Goal: Task Accomplishment & Management: Use online tool/utility

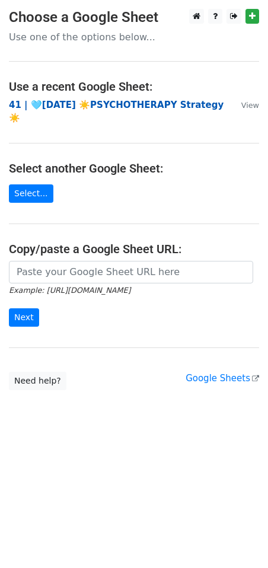
click at [91, 109] on strong "41 | 🩵JUL 23 ☀️PSYCHOTHERAPY Strategy☀️" at bounding box center [116, 112] width 215 height 24
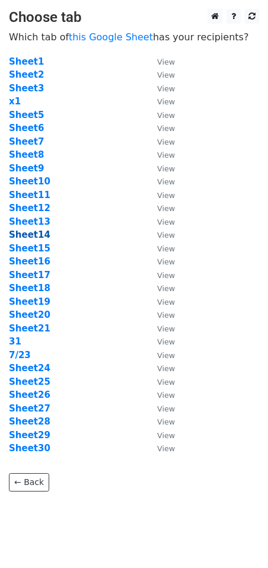
click at [28, 236] on strong "Sheet14" at bounding box center [30, 235] width 42 height 11
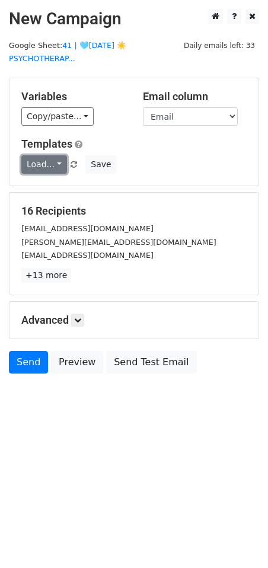
click at [53, 161] on link "Load..." at bounding box center [44, 164] width 46 height 18
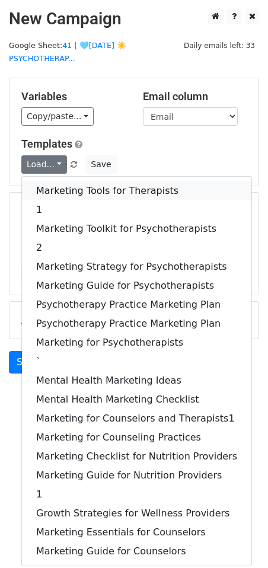
click at [53, 182] on link "Marketing Tools for Therapists" at bounding box center [137, 191] width 230 height 19
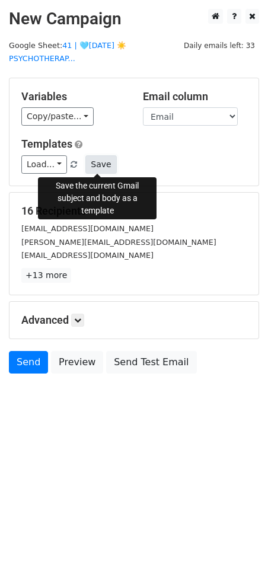
click at [101, 167] on button "Save" at bounding box center [100, 164] width 31 height 18
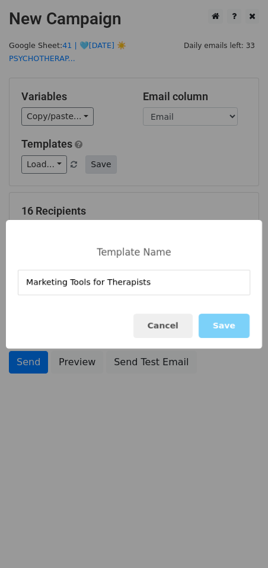
type input "Marketing Tools for Therapists"
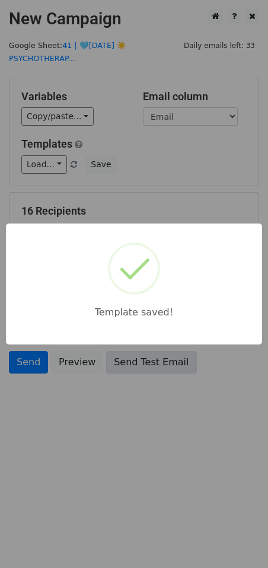
drag, startPoint x: 185, startPoint y: 178, endPoint x: 138, endPoint y: 358, distance: 185.8
click at [183, 189] on div "Template saved!" at bounding box center [134, 284] width 268 height 568
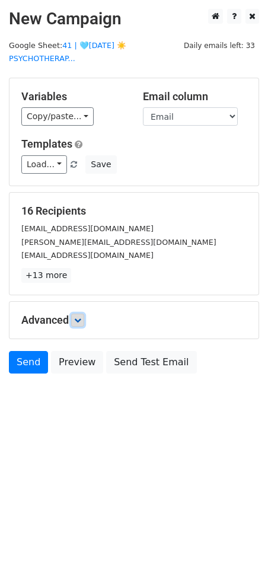
click at [79, 317] on icon at bounding box center [77, 320] width 7 height 7
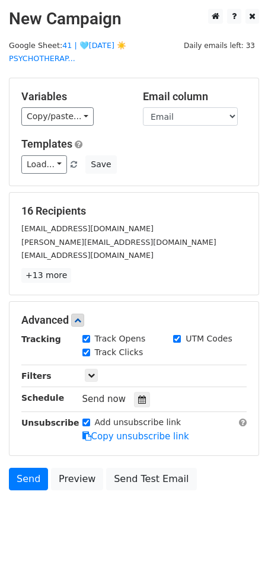
click at [124, 402] on span "Send now" at bounding box center [104, 399] width 44 height 11
click at [138, 398] on icon at bounding box center [142, 400] width 8 height 8
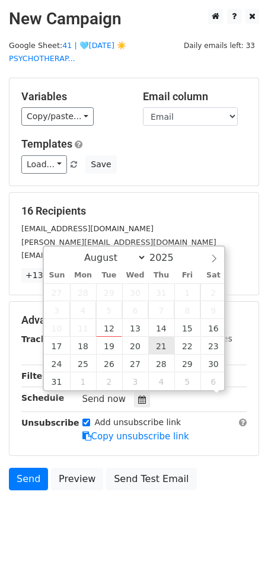
scroll to position [1, 0]
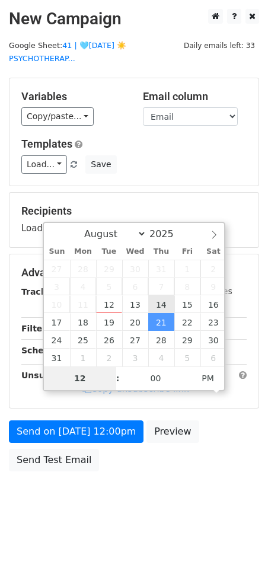
type input "2025-08-14 12:00"
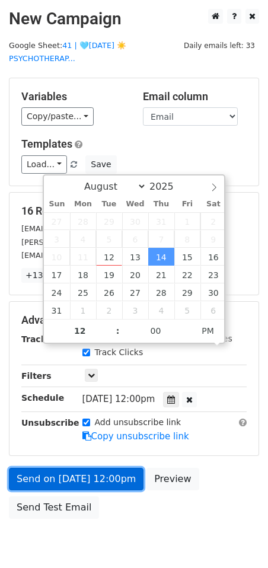
click at [78, 473] on link "Send on Aug 14 at 12:00pm" at bounding box center [76, 479] width 135 height 23
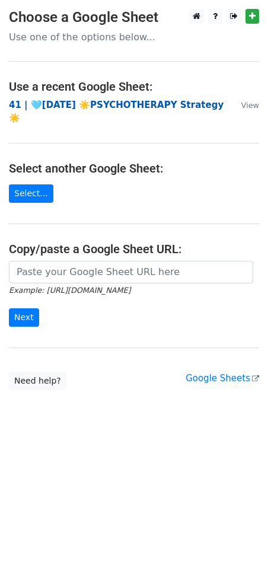
click at [71, 105] on strong "41 | 🩵[DATE] ☀️PSYCHOTHERAPY Strategy☀️" at bounding box center [116, 112] width 215 height 24
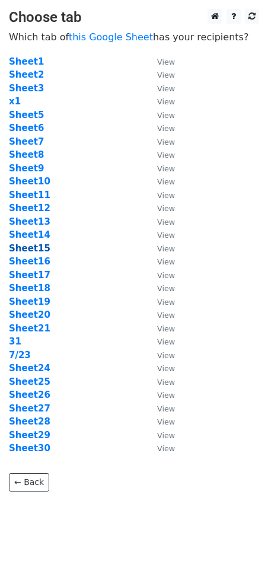
click at [37, 249] on strong "Sheet15" at bounding box center [30, 248] width 42 height 11
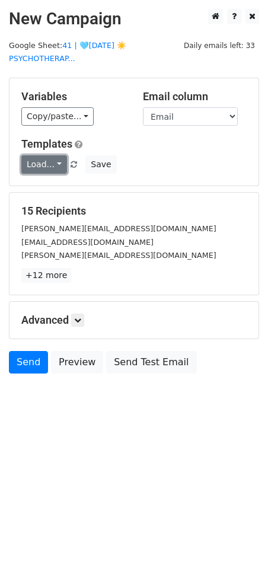
click at [46, 166] on link "Load..." at bounding box center [44, 164] width 46 height 18
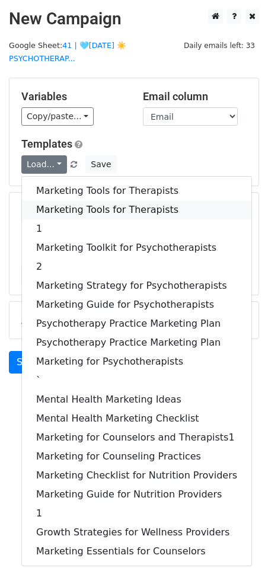
click at [48, 201] on link "Marketing Tools for Therapists" at bounding box center [137, 210] width 230 height 19
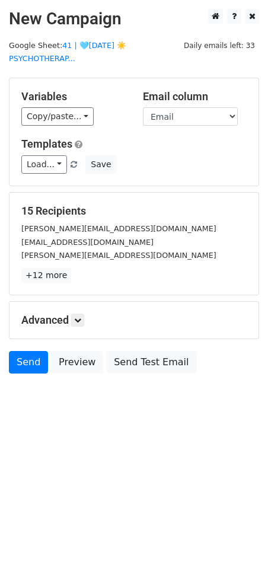
click at [81, 328] on div "Advanced Tracking Track Opens UTM Codes Track Clicks Filters Only include sprea…" at bounding box center [133, 320] width 249 height 37
click at [81, 323] on icon at bounding box center [77, 320] width 7 height 7
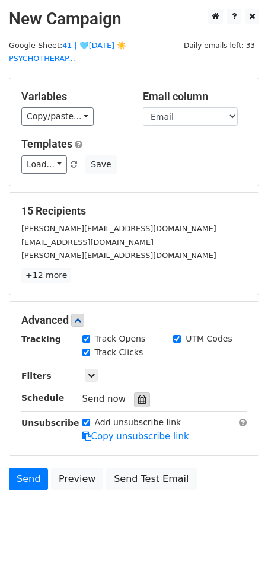
click at [138, 401] on icon at bounding box center [142, 400] width 8 height 8
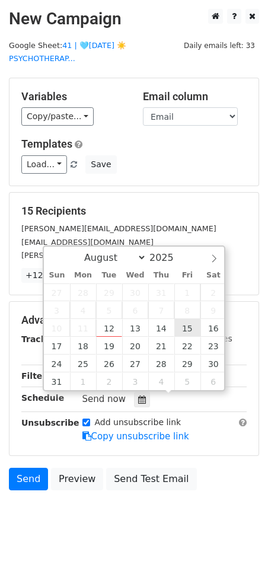
type input "2025-08-15 12:00"
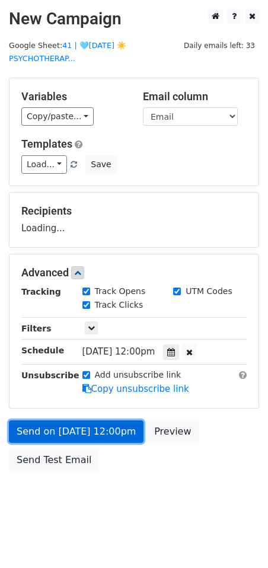
click at [81, 430] on link "Send on Aug 15 at 12:00pm" at bounding box center [76, 432] width 135 height 23
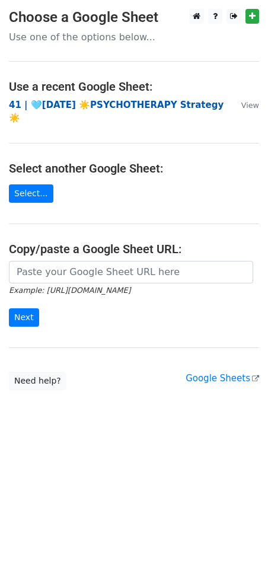
click at [84, 103] on strong "41 | 🩵JUL 23 ☀️PSYCHOTHERAPY Strategy☀️" at bounding box center [116, 112] width 215 height 24
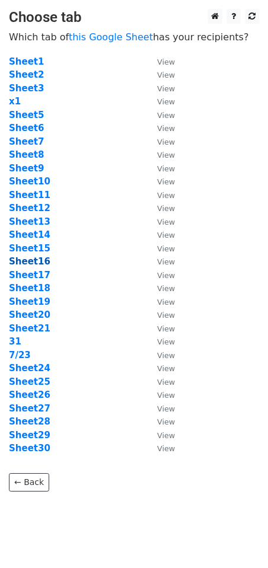
click at [37, 259] on strong "Sheet16" at bounding box center [30, 261] width 42 height 11
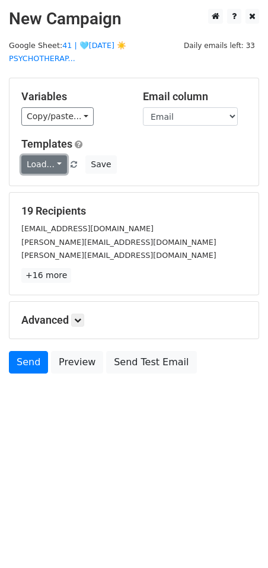
click at [46, 158] on link "Load..." at bounding box center [44, 164] width 46 height 18
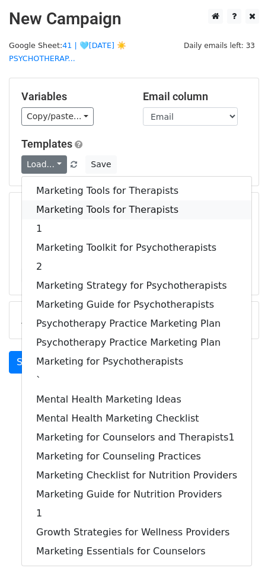
click at [57, 203] on link "Marketing Tools for Therapists" at bounding box center [137, 210] width 230 height 19
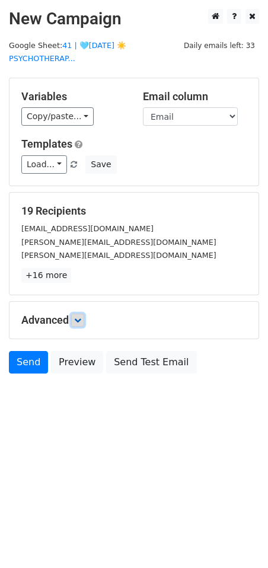
click at [79, 325] on link at bounding box center [77, 320] width 13 height 13
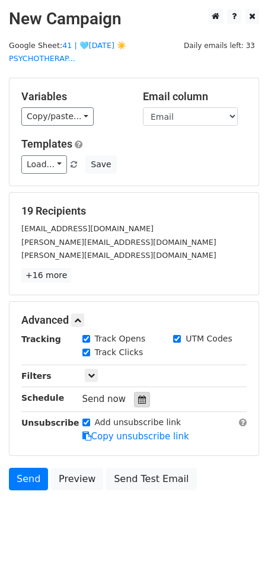
click at [137, 406] on div at bounding box center [142, 399] width 16 height 15
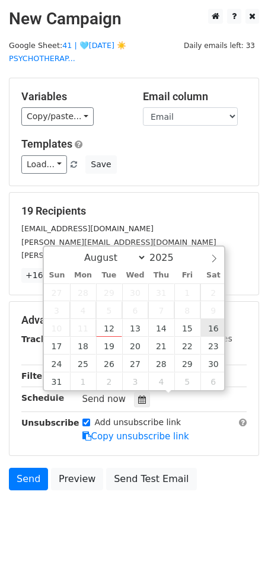
type input "2025-08-16 12:00"
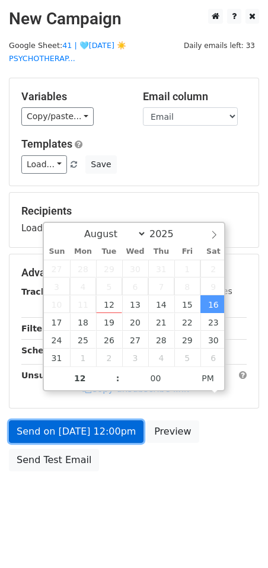
click at [88, 424] on link "Send on Aug 16 at 12:00pm" at bounding box center [76, 432] width 135 height 23
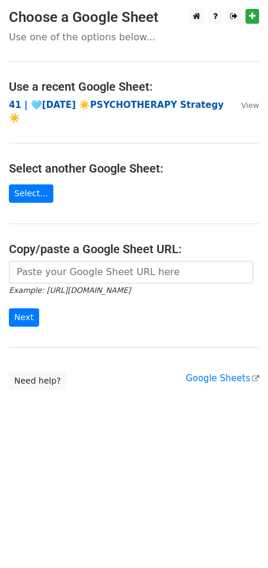
click at [89, 110] on strong "41 | 🩵[DATE] ☀️PSYCHOTHERAPY Strategy☀️" at bounding box center [116, 112] width 215 height 24
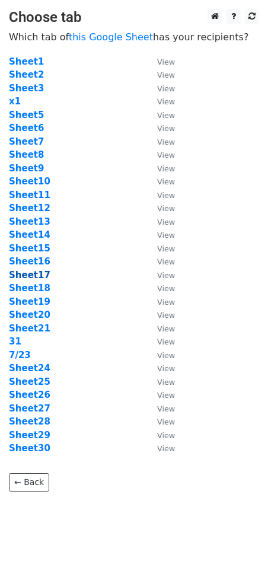
click at [35, 275] on strong "Sheet17" at bounding box center [30, 275] width 42 height 11
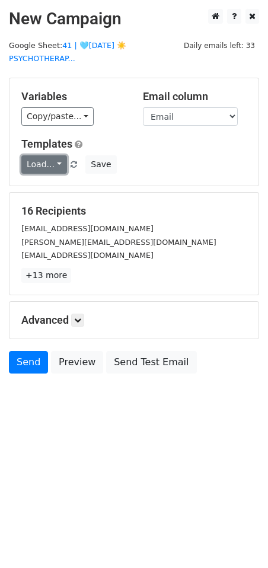
click at [35, 163] on link "Load..." at bounding box center [44, 164] width 46 height 18
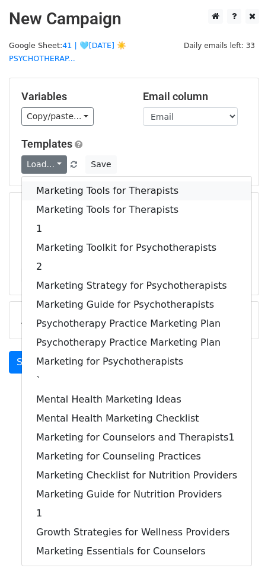
click at [54, 191] on link "Marketing Tools for Therapists" at bounding box center [137, 191] width 230 height 19
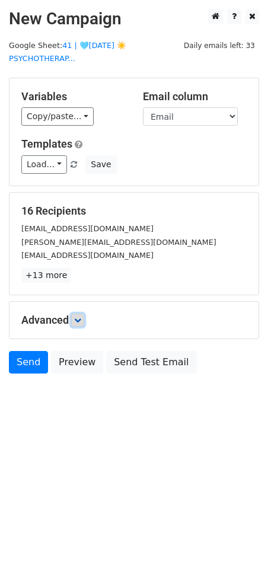
click at [77, 317] on icon at bounding box center [77, 320] width 7 height 7
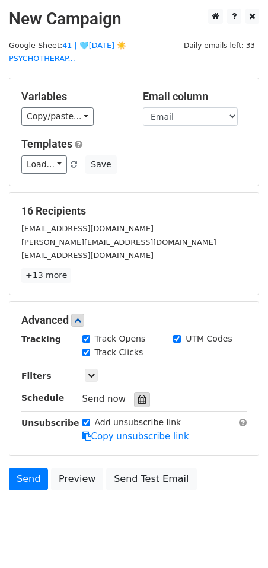
click at [138, 399] on icon at bounding box center [142, 400] width 8 height 8
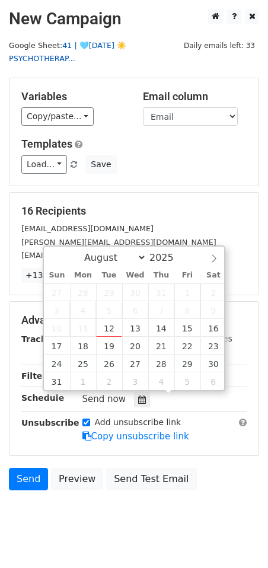
click at [60, 58] on link "41 | 🩵JUL 23 ☀️PSYCHOTHERAP..." at bounding box center [67, 52] width 117 height 23
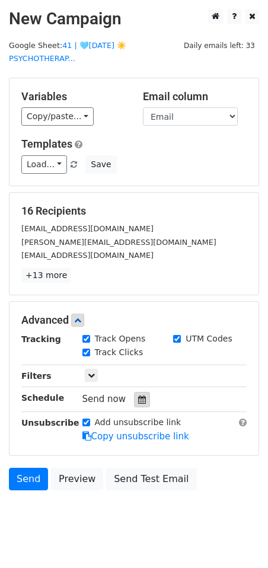
click at [138, 399] on icon at bounding box center [142, 400] width 8 height 8
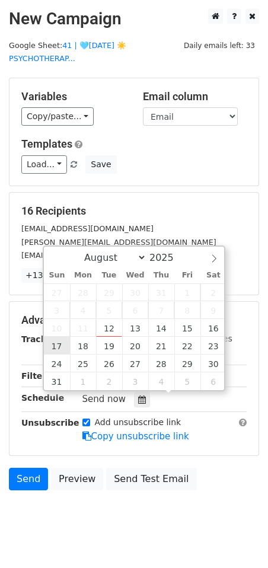
type input "2025-08-17 12:00"
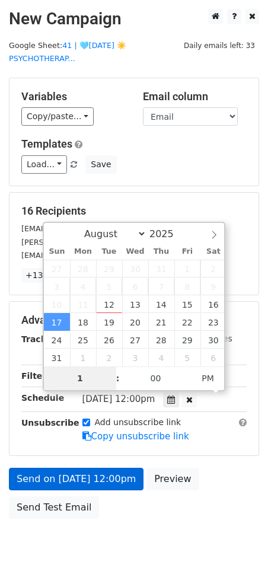
type input "1"
type input "2025-08-17 13:00"
type input "01"
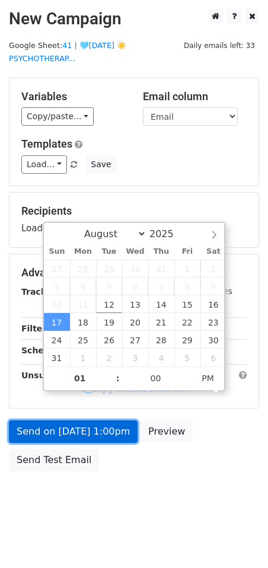
click at [68, 436] on form "Variables Copy/paste... {{Name}} {{Email}} Email column Name Email Templates Lo…" at bounding box center [134, 278] width 250 height 400
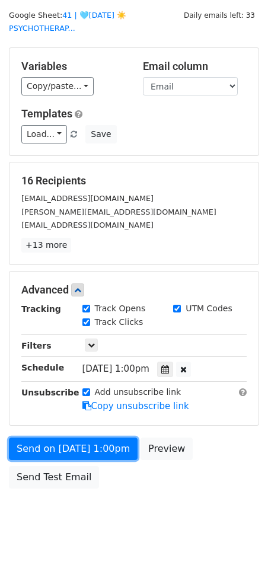
scroll to position [33, 0]
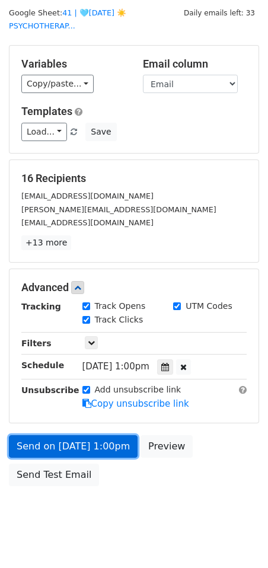
click at [94, 444] on link "Send on Aug 17 at 1:00pm" at bounding box center [73, 447] width 129 height 23
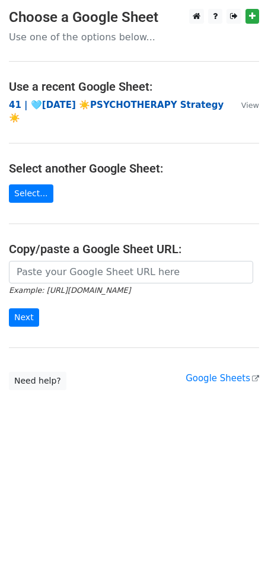
click at [103, 105] on strong "41 | 🩵JUL 23 ☀️PSYCHOTHERAPY Strategy☀️" at bounding box center [116, 112] width 215 height 24
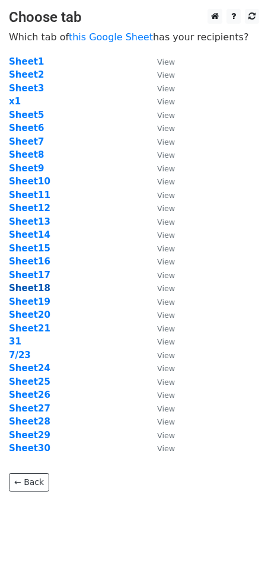
click at [31, 284] on strong "Sheet18" at bounding box center [30, 288] width 42 height 11
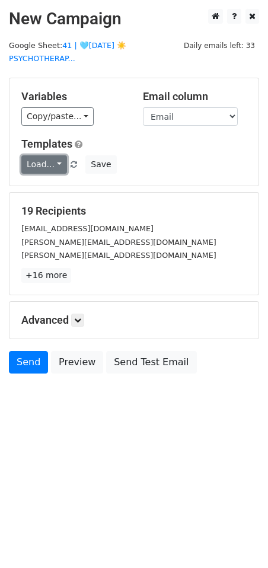
click at [34, 168] on link "Load..." at bounding box center [44, 164] width 46 height 18
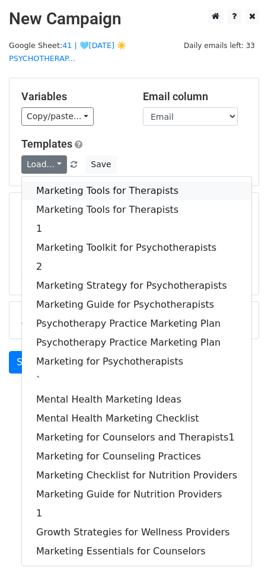
click at [45, 190] on link "Marketing Tools for Therapists" at bounding box center [137, 191] width 230 height 19
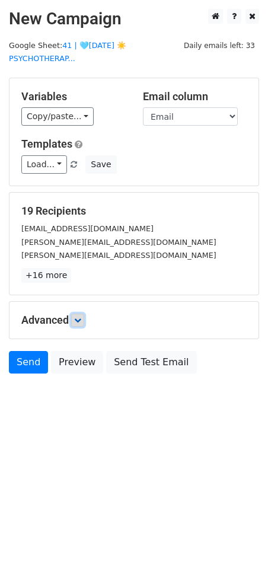
click at [84, 325] on link at bounding box center [77, 320] width 13 height 13
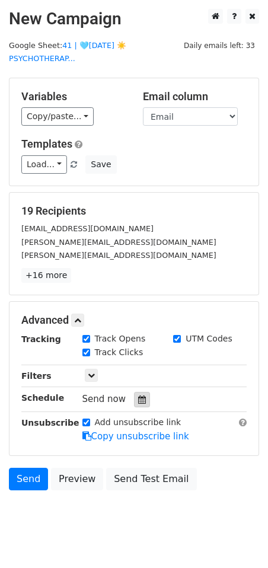
click at [138, 396] on icon at bounding box center [142, 400] width 8 height 8
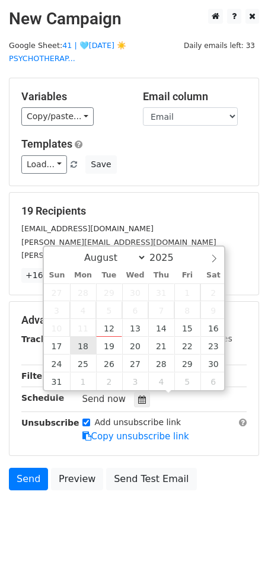
type input "2025-08-18 12:00"
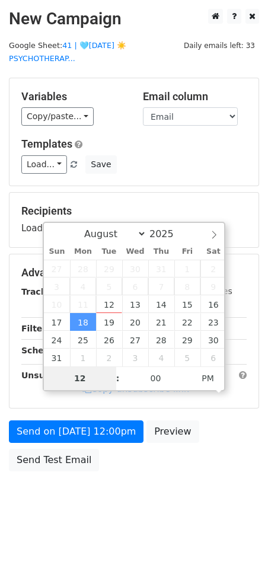
type input "2"
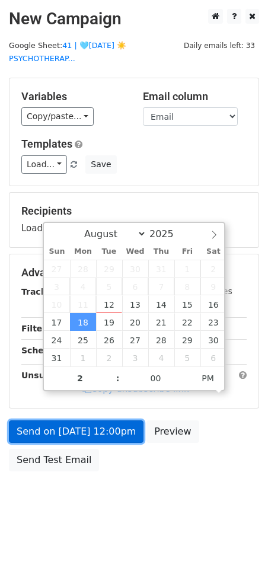
type input "2025-08-18 14:00"
click at [67, 439] on link "Send on Aug 18 at 12:00pm" at bounding box center [76, 432] width 135 height 23
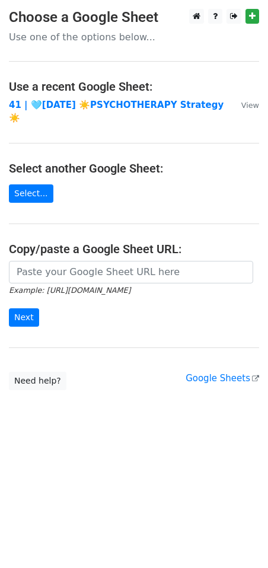
click at [131, 112] on main "Choose a Google Sheet Use one of the options below... Use a recent Google Sheet…" at bounding box center [134, 200] width 268 height 382
click at [104, 103] on strong "41 | 🩵JUL 23 ☀️PSYCHOTHERAPY Strategy☀️" at bounding box center [116, 112] width 215 height 24
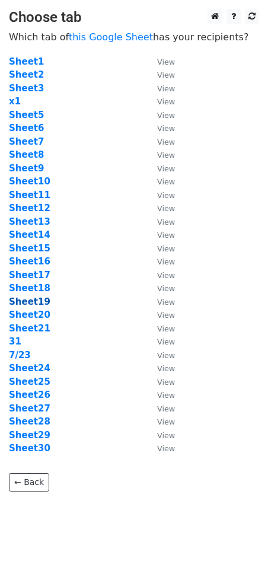
click at [34, 304] on strong "Sheet19" at bounding box center [30, 302] width 42 height 11
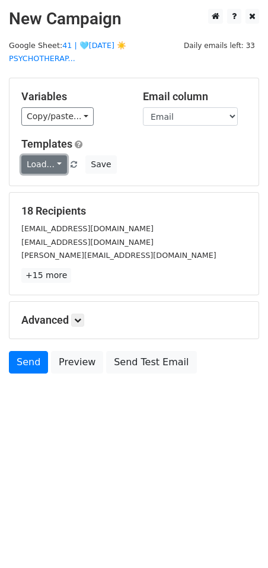
click at [51, 170] on link "Load..." at bounding box center [44, 164] width 46 height 18
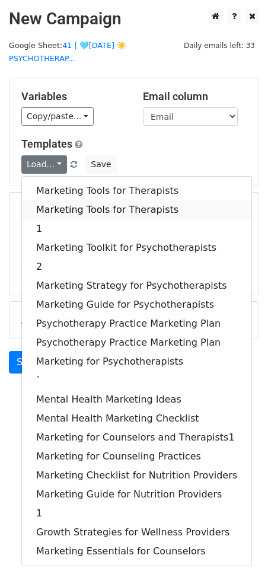
click at [51, 208] on link "Marketing Tools for Therapists" at bounding box center [137, 210] width 230 height 19
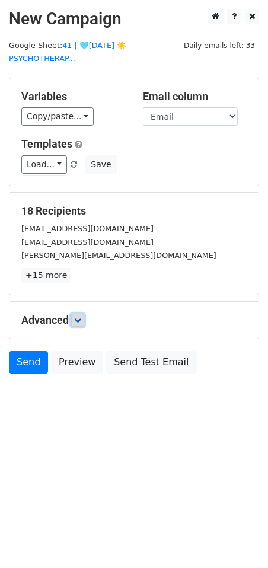
click at [80, 320] on icon at bounding box center [77, 320] width 7 height 7
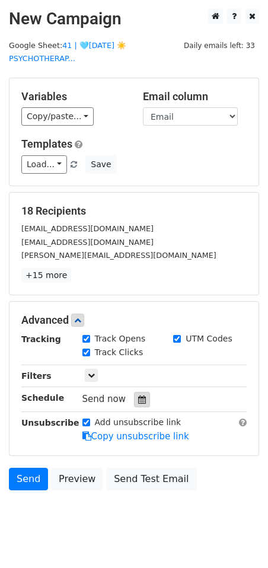
click at [138, 392] on div at bounding box center [142, 399] width 16 height 15
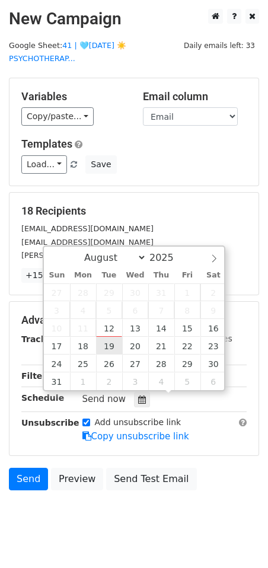
type input "[DATE] 12:00"
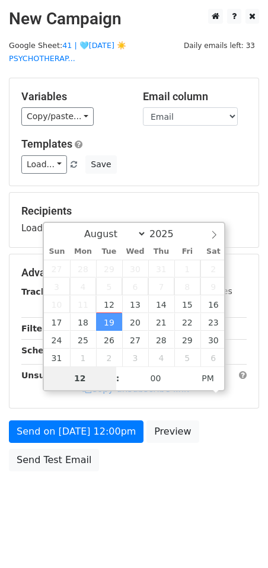
type input "2"
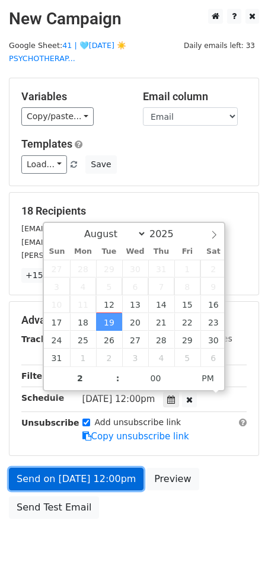
type input "[DATE] 14:00"
click at [76, 468] on link "Send on [DATE] 12:00pm" at bounding box center [76, 479] width 135 height 23
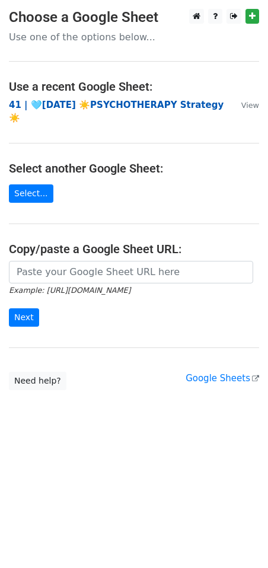
click at [107, 108] on strong "41 | 🩵JUL 23 ☀️PSYCHOTHERAPY Strategy☀️" at bounding box center [116, 112] width 215 height 24
click at [130, 102] on strong "41 | 🩵[DATE] ☀️PSYCHOTHERAPY Strategy☀️" at bounding box center [116, 112] width 215 height 24
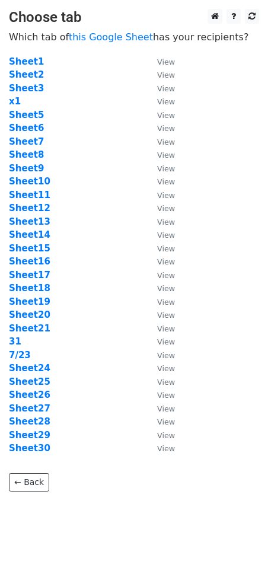
click at [31, 307] on td "Sheet19" at bounding box center [77, 302] width 136 height 14
click at [31, 312] on strong "Sheet20" at bounding box center [30, 315] width 42 height 11
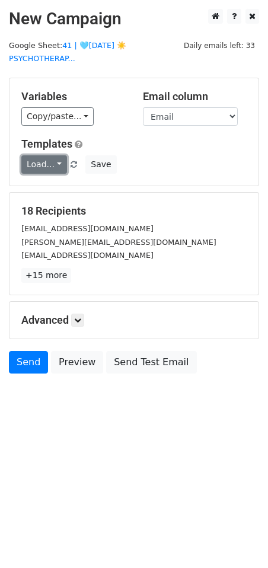
click at [45, 165] on link "Load..." at bounding box center [44, 164] width 46 height 18
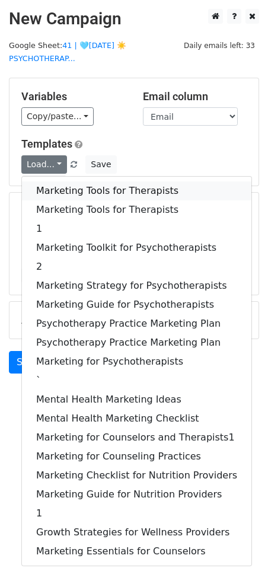
click at [45, 184] on link "Marketing Tools for Therapists" at bounding box center [137, 191] width 230 height 19
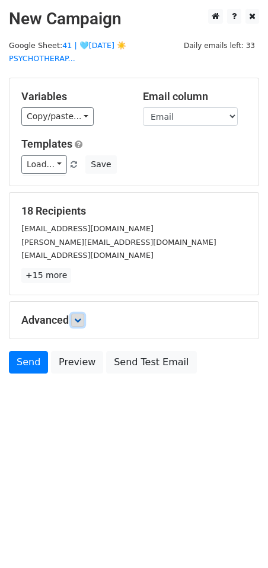
click at [80, 325] on link at bounding box center [77, 320] width 13 height 13
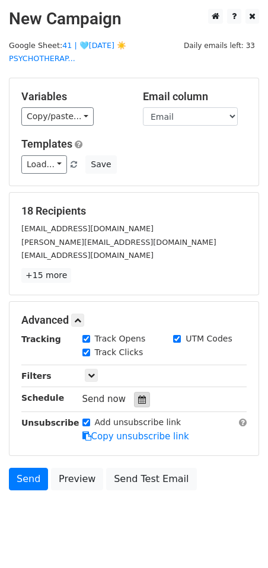
click at [134, 395] on div at bounding box center [142, 399] width 16 height 15
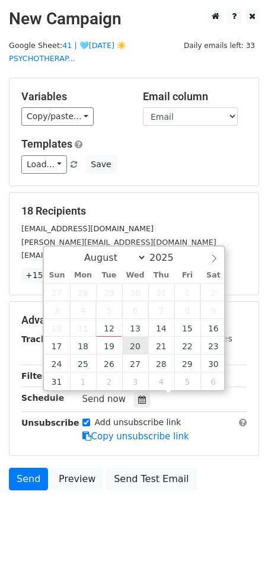
type input "2025-08-20 12:00"
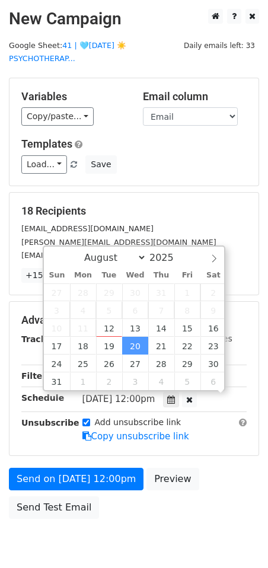
scroll to position [1, 0]
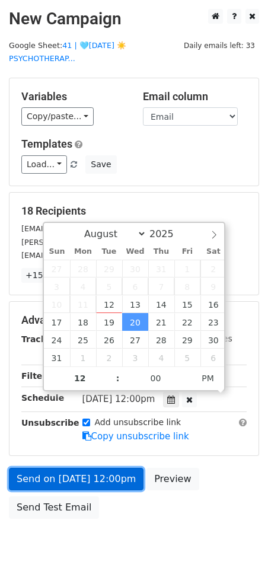
click at [42, 479] on link "Send on Aug 20 at 12:00pm" at bounding box center [76, 479] width 135 height 23
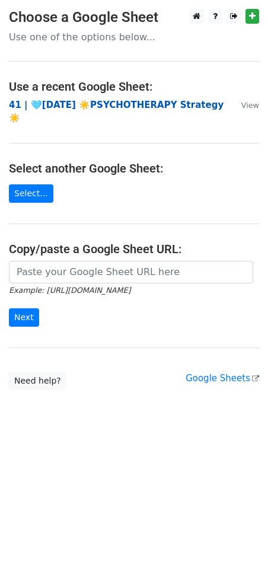
click at [119, 106] on strong "41 | 🩵[DATE] ☀️PSYCHOTHERAPY Strategy☀️" at bounding box center [116, 112] width 215 height 24
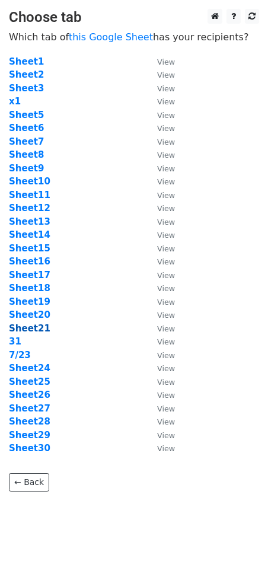
click at [21, 330] on strong "Sheet21" at bounding box center [30, 328] width 42 height 11
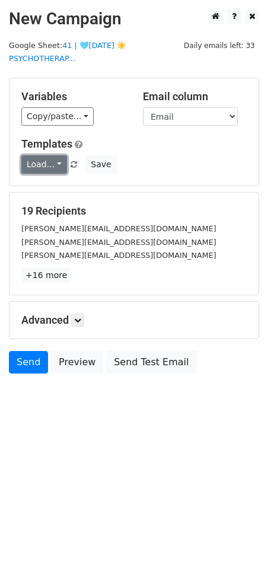
click at [46, 162] on link "Load..." at bounding box center [44, 164] width 46 height 18
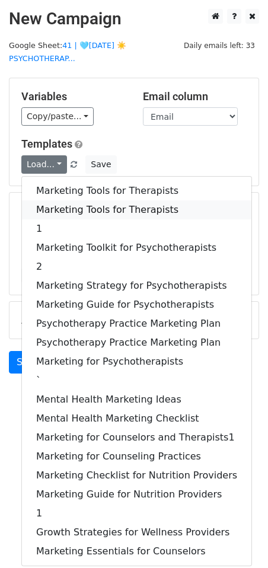
click at [80, 212] on link "Marketing Tools for Therapists" at bounding box center [137, 210] width 230 height 19
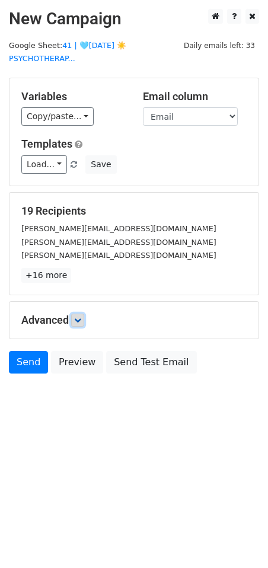
click at [81, 319] on icon at bounding box center [77, 320] width 7 height 7
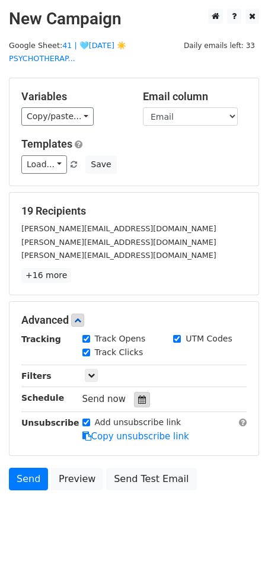
click at [138, 401] on icon at bounding box center [142, 400] width 8 height 8
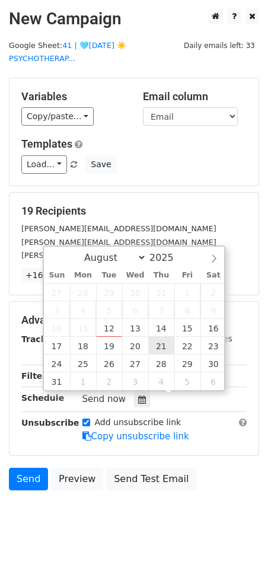
type input "2025-08-21 12:00"
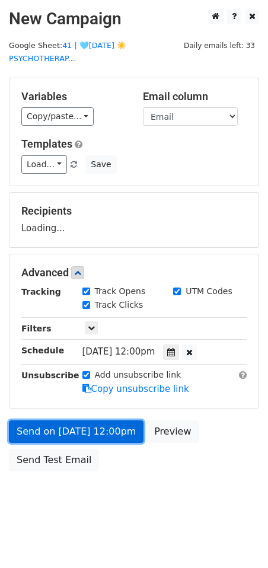
click at [88, 425] on link "Send on Aug 21 at 12:00pm" at bounding box center [76, 432] width 135 height 23
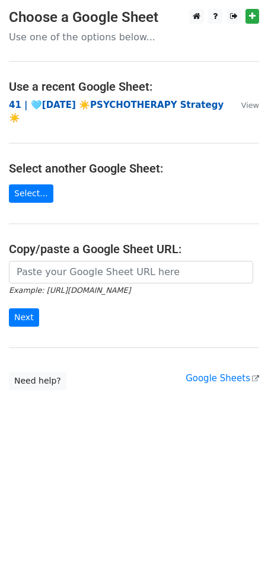
click at [102, 106] on strong "41 | 🩵[DATE] ☀️PSYCHOTHERAPY Strategy☀️" at bounding box center [116, 112] width 215 height 24
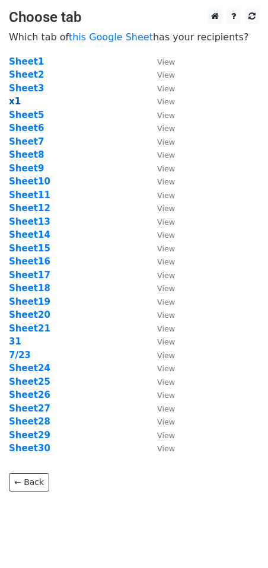
click at [12, 103] on strong "x1" at bounding box center [15, 101] width 12 height 11
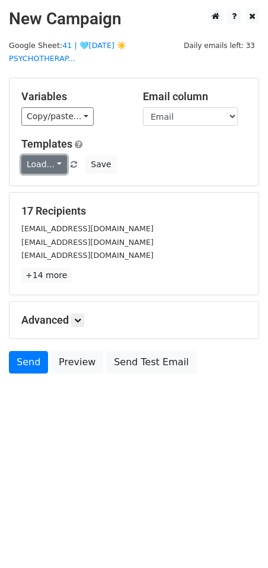
click at [41, 168] on link "Load..." at bounding box center [44, 164] width 46 height 18
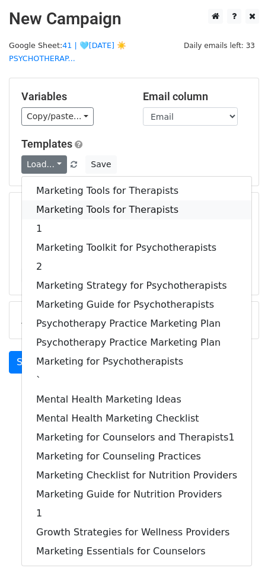
click at [68, 211] on link "Marketing Tools for Therapists" at bounding box center [137, 210] width 230 height 19
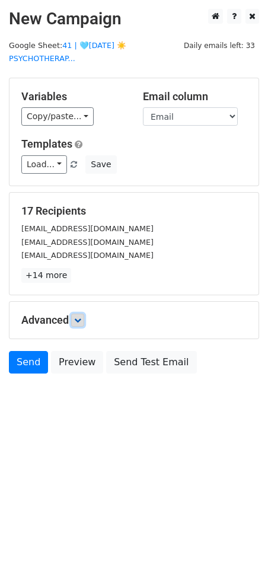
click at [78, 321] on icon at bounding box center [77, 320] width 7 height 7
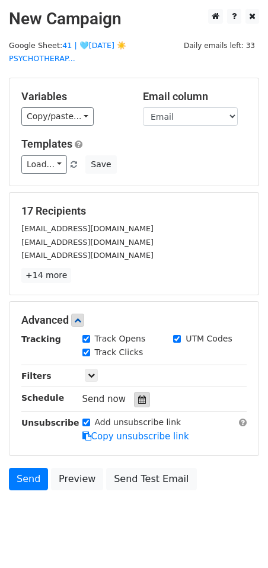
click at [139, 396] on icon at bounding box center [142, 400] width 8 height 8
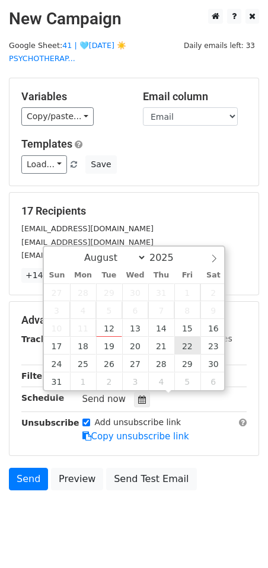
type input "[DATE] 12:00"
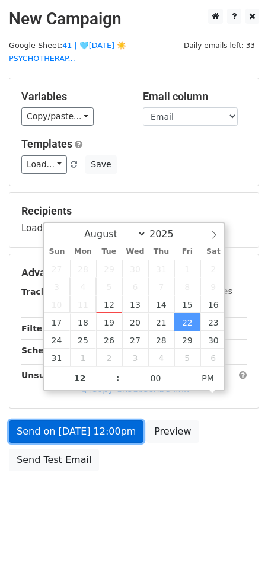
click at [91, 426] on link "Send on [DATE] 12:00pm" at bounding box center [76, 432] width 135 height 23
